Goal: Task Accomplishment & Management: Use online tool/utility

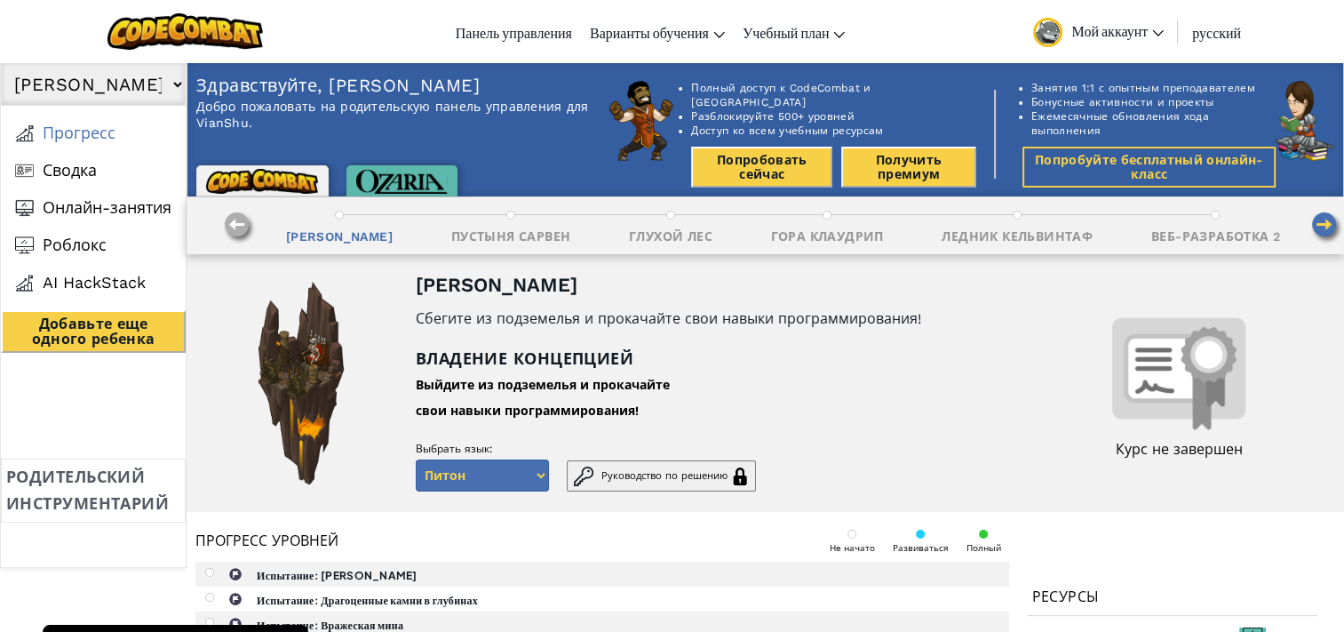
click at [762, 167] on button "Попробовать сейчас" at bounding box center [761, 167] width 141 height 41
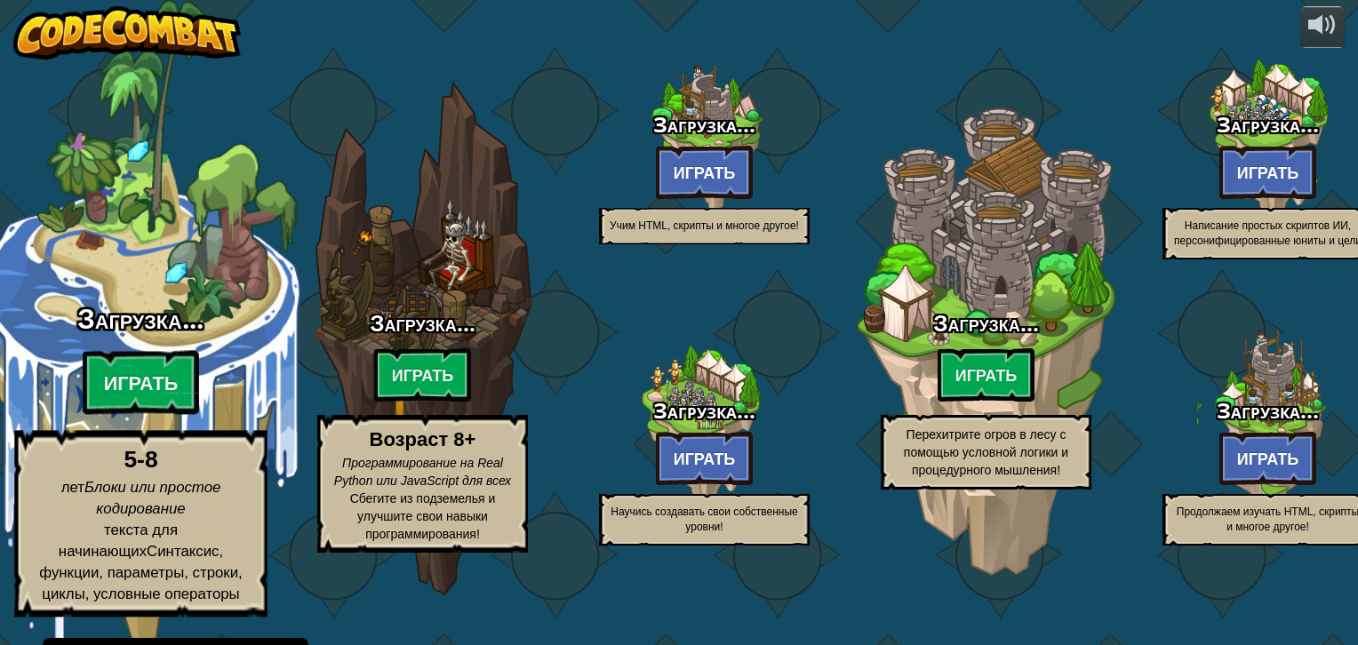
select select "ru"
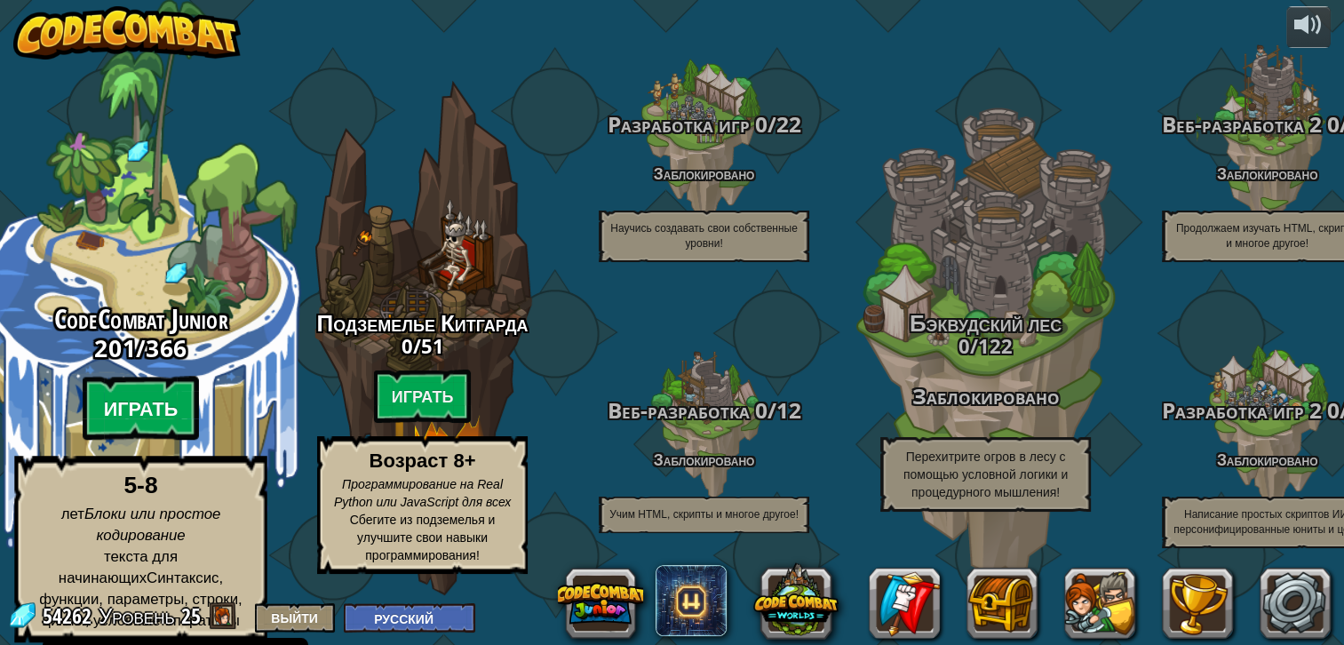
click at [132, 394] on btn "Играть" at bounding box center [141, 409] width 117 height 64
select select "ru"
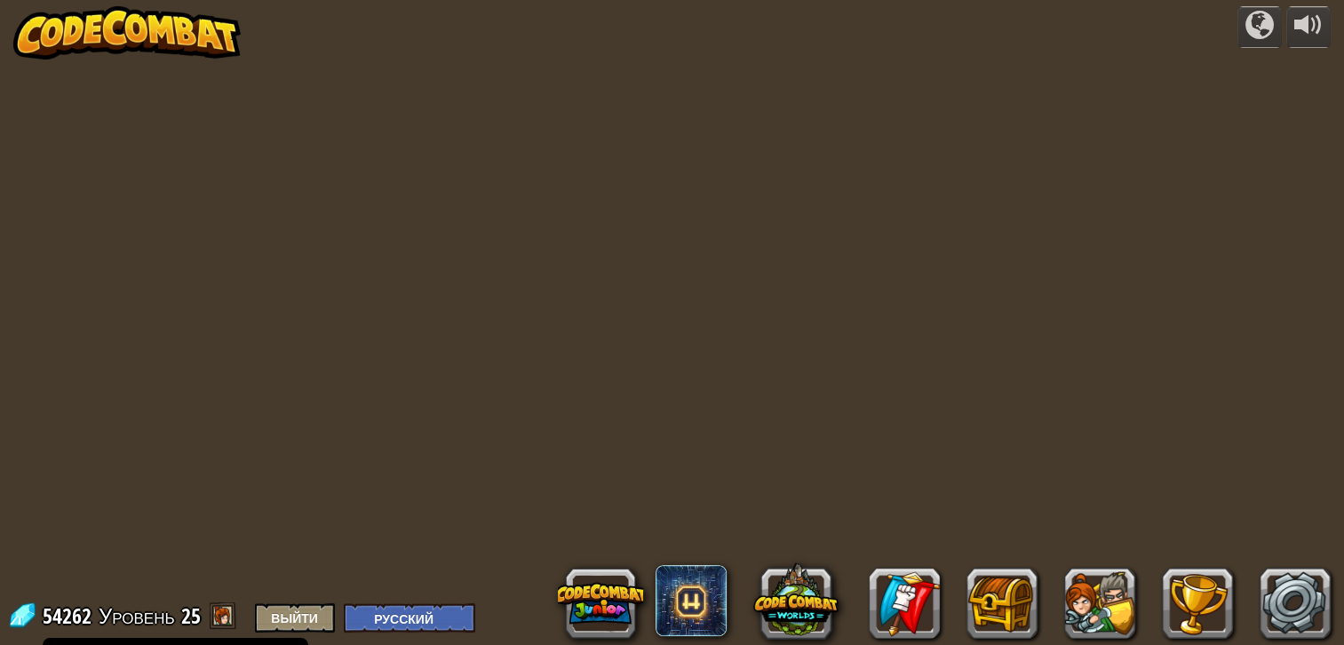
select select "ru"
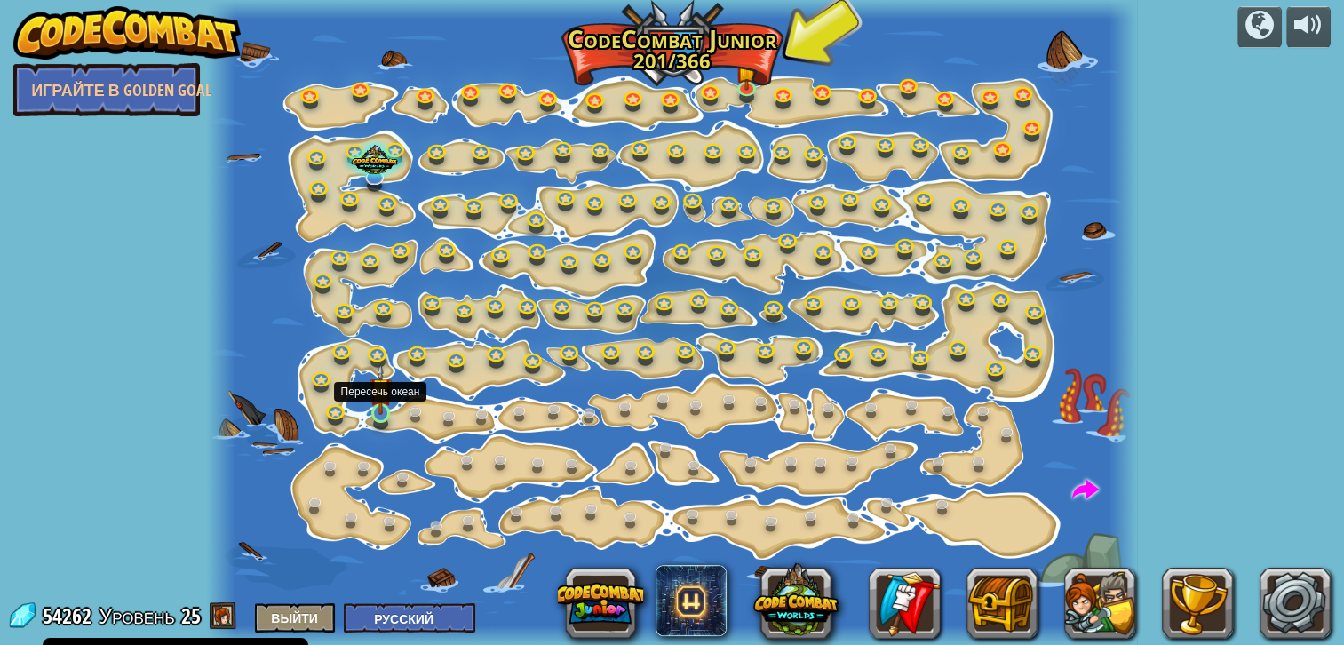
click at [382, 398] on img at bounding box center [381, 389] width 22 height 52
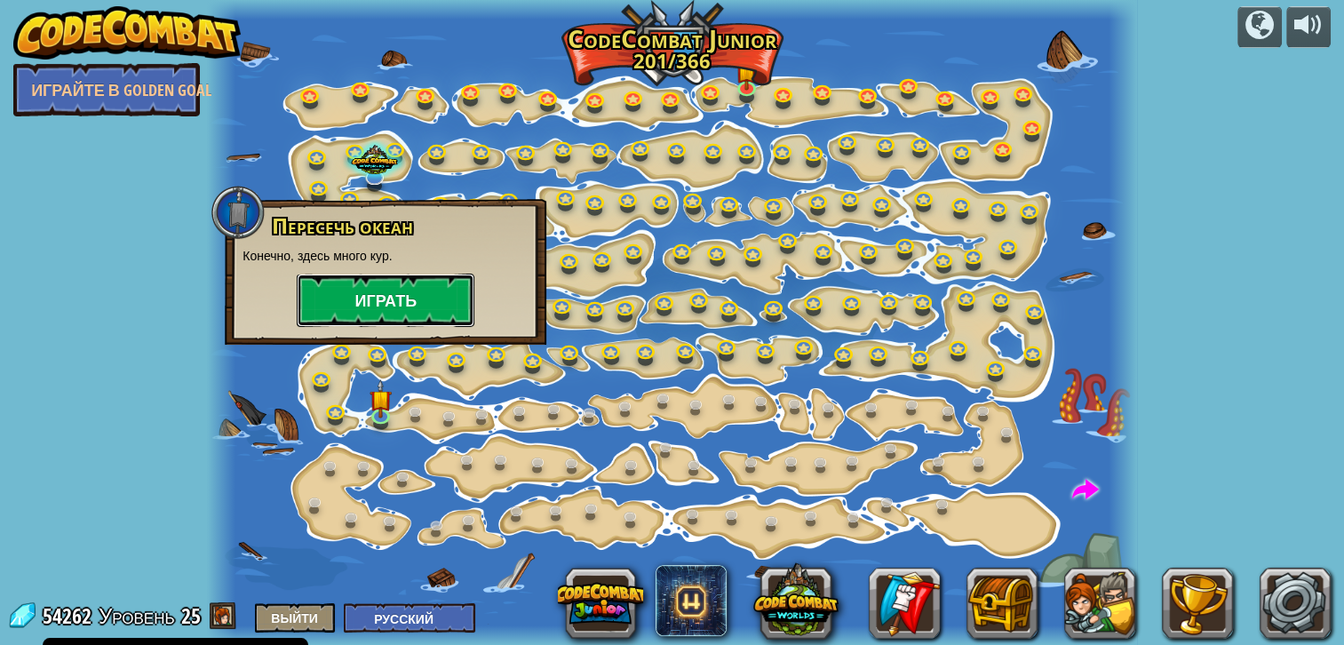
click at [435, 290] on button "Играть" at bounding box center [386, 300] width 178 height 53
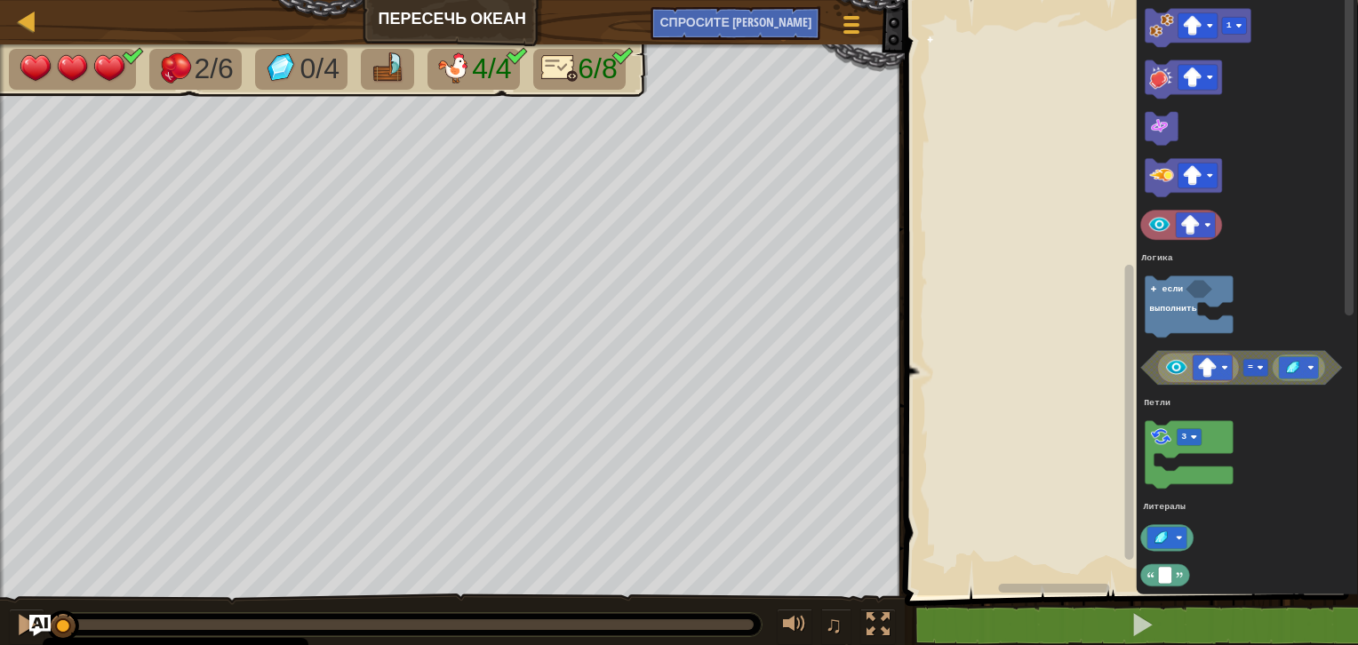
click at [894, 326] on div "Карта Пересечь океан Меню игры Спросите ИИ 1 הההההההההההההההההההההההההההההההההה…" at bounding box center [679, 322] width 1358 height 645
click at [949, 346] on div "Логика Петли Литералы 1 = 3 если выполнить Логика [PERSON_NAME]" at bounding box center [1128, 293] width 459 height 604
click at [1165, 299] on icon "Рабочая область Blockly" at bounding box center [1188, 306] width 88 height 61
click at [875, 298] on div "Карта Пересечь океан Меню игры Спросите ИИ 1 הההההההההההההההההההההההההההההההההה…" at bounding box center [679, 322] width 1358 height 645
click at [1007, 219] on div "Логика Петли Литералы 1 = 3 если выполнить Логика [PERSON_NAME]" at bounding box center [1128, 293] width 459 height 604
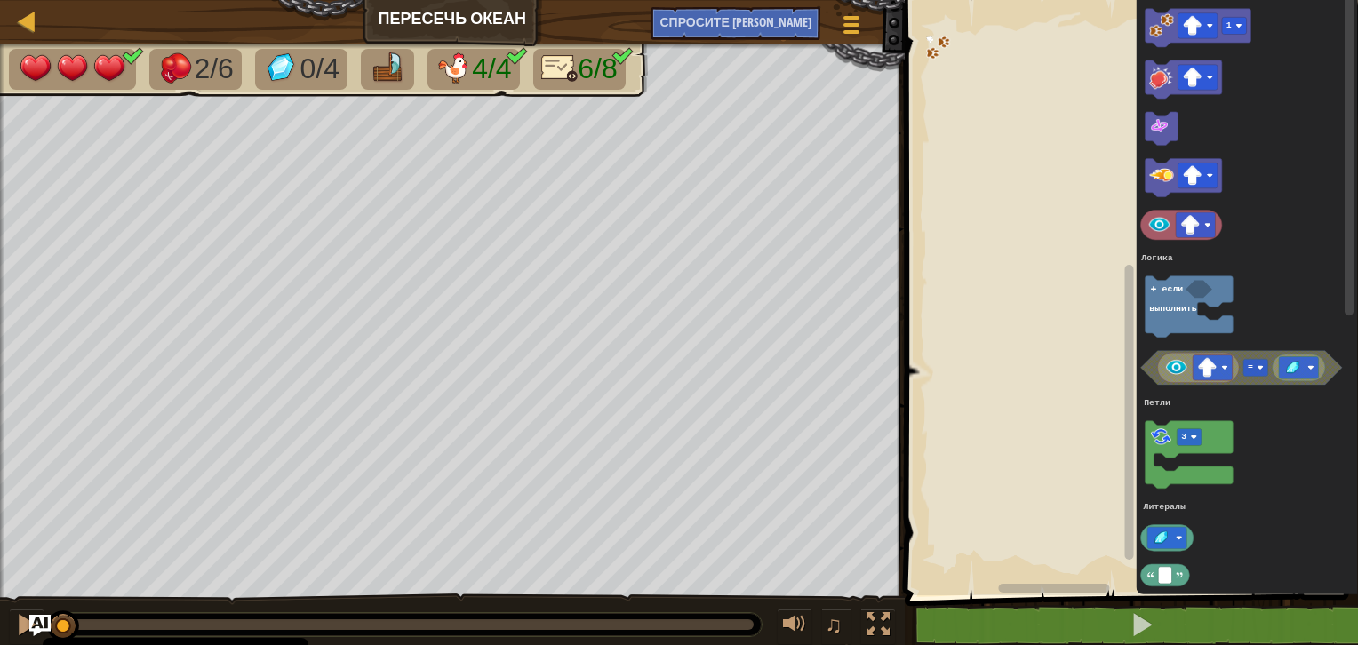
click at [1074, 21] on div "Логика Петли Литералы 1 = 3 если выполнить Логика [PERSON_NAME]" at bounding box center [1128, 293] width 459 height 604
click at [846, 69] on div "Карта Пересечь океан Меню игры Спросите ИИ 1 הההההההההההההההההההההההההההההההההה…" at bounding box center [679, 322] width 1358 height 645
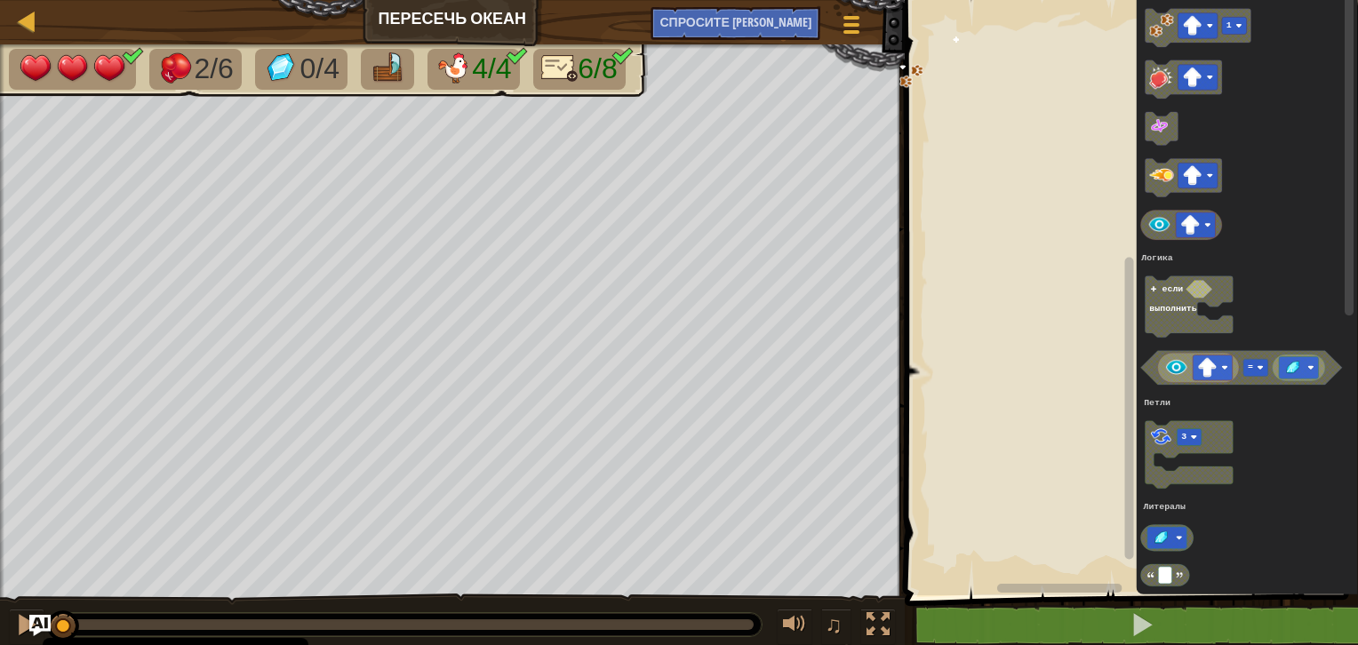
click at [910, 69] on image "Рабочая область Blockly" at bounding box center [911, 76] width 24 height 24
